Goal: Communication & Community: Answer question/provide support

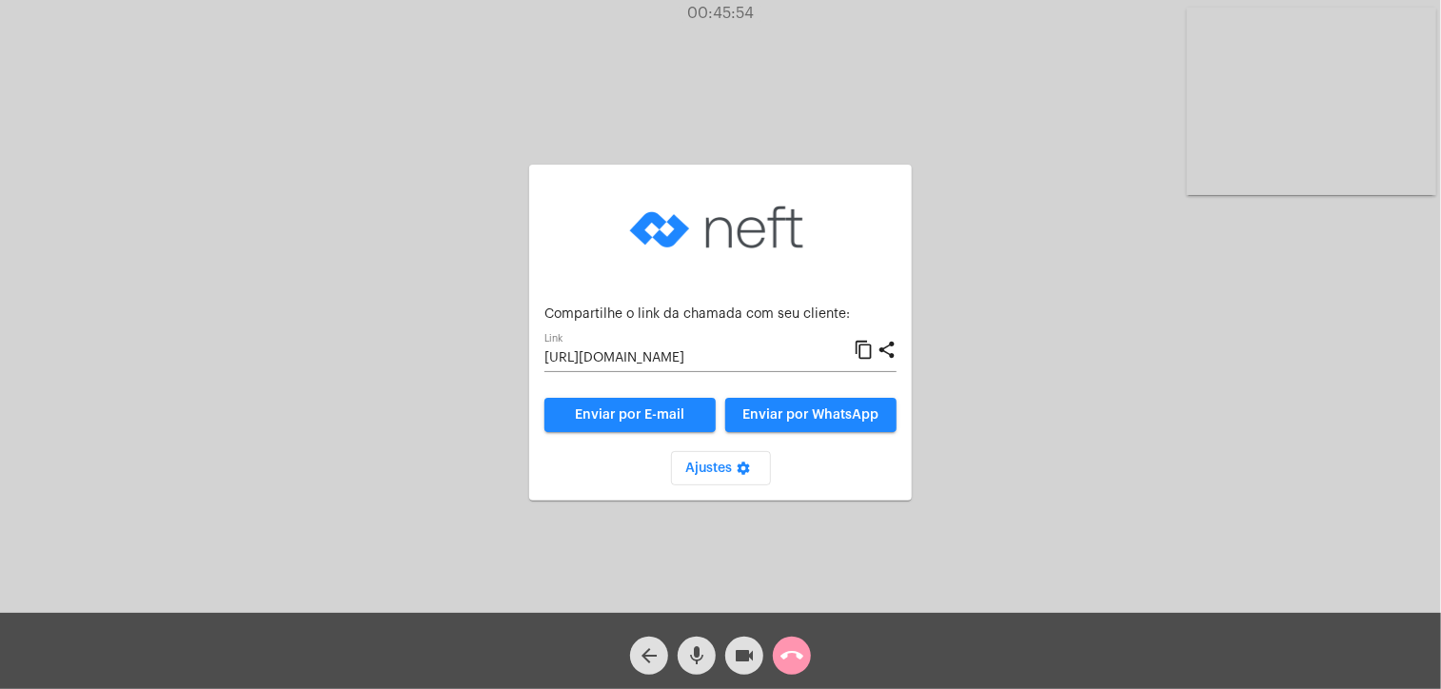
click at [815, 654] on div "call_end" at bounding box center [792, 651] width 48 height 48
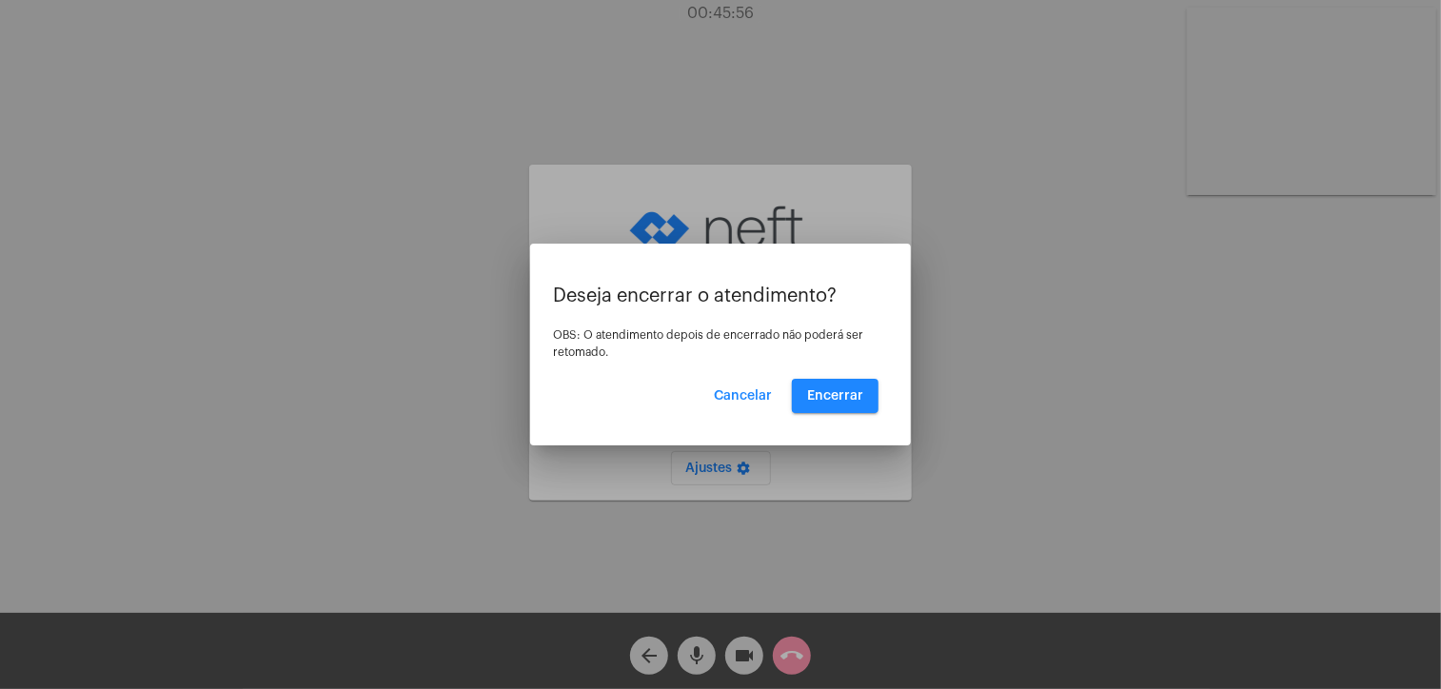
drag, startPoint x: 795, startPoint y: 647, endPoint x: 848, endPoint y: 393, distance: 259.7
click at [848, 393] on div "Deseja encerrar o atendimento? OBS: O atendimento depois de encerrado não poder…" at bounding box center [720, 344] width 1441 height 689
click at [848, 393] on span "Encerrar" at bounding box center [835, 395] width 56 height 13
